Goal: Task Accomplishment & Management: Manage account settings

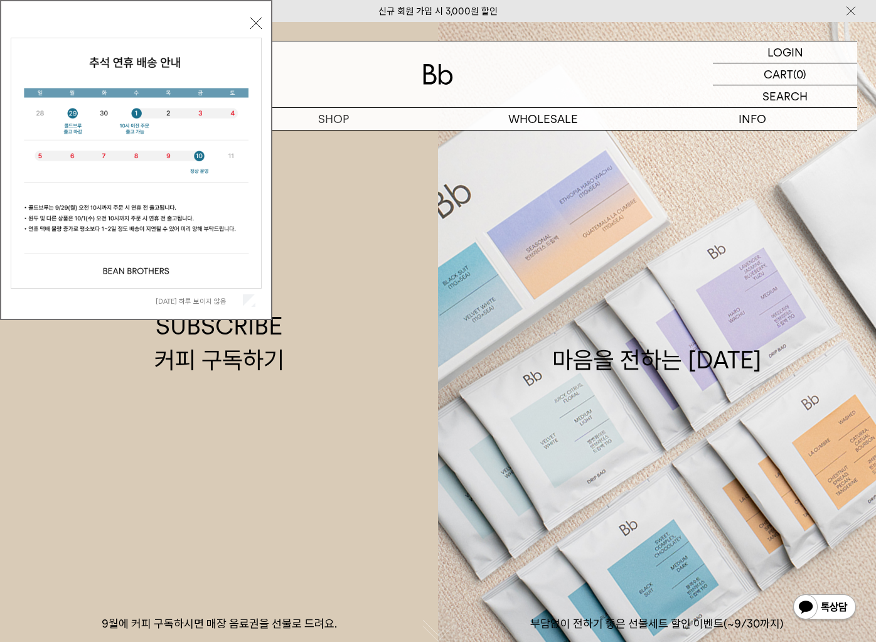
click at [258, 19] on button "닫기" at bounding box center [255, 23] width 11 height 11
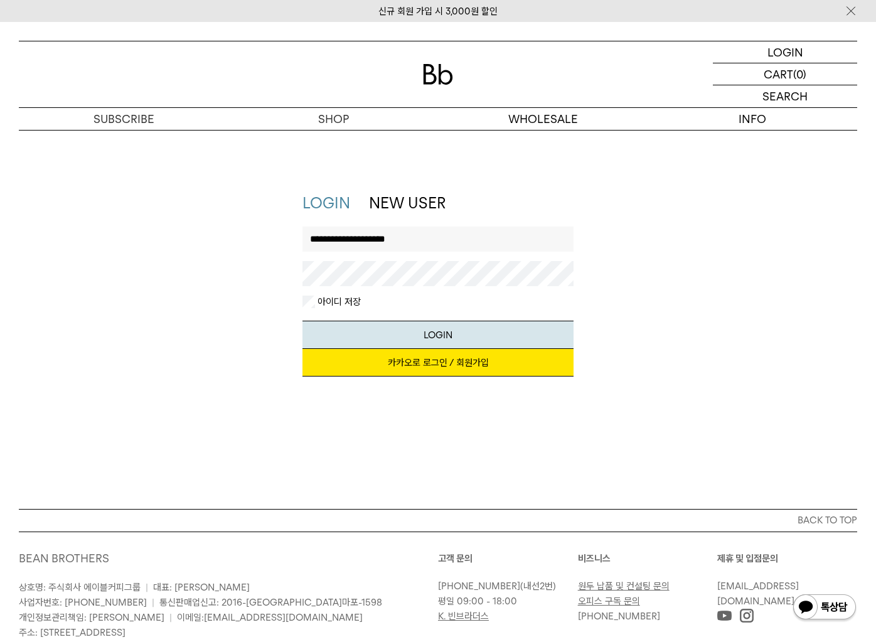
type input "**********"
click at [453, 330] on button "LOGIN" at bounding box center [438, 335] width 271 height 28
